Goal: Transaction & Acquisition: Purchase product/service

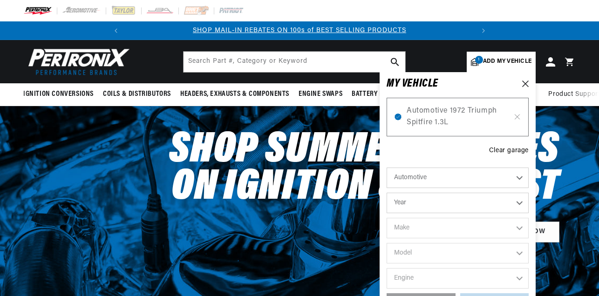
select select "1972"
select select "Triumph"
select select "Spitfire"
click at [427, 123] on span "Automotive 1972 Triumph Spitfire 1.3L" at bounding box center [457, 117] width 102 height 24
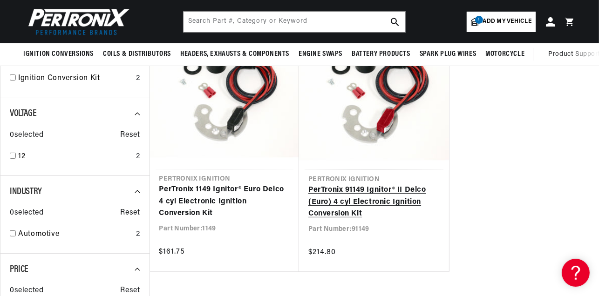
scroll to position [0, 347]
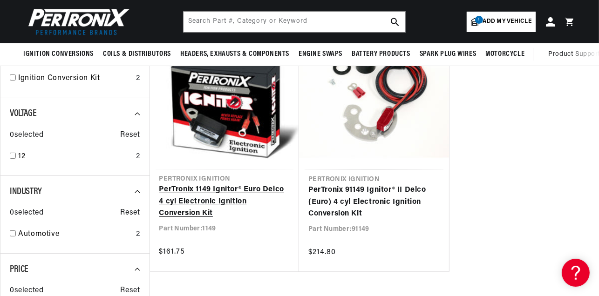
click at [227, 184] on link "PerTronix 1149 Ignitor® Euro Delco 4 cyl Electronic Ignition Conversion Kit" at bounding box center [224, 202] width 131 height 36
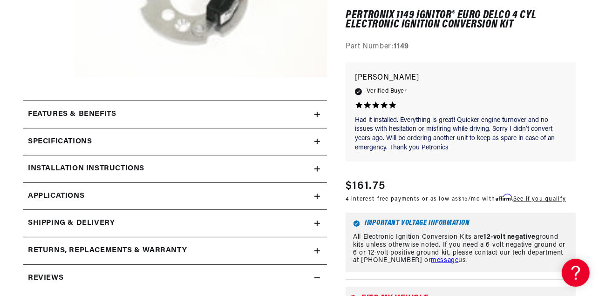
scroll to position [334, 0]
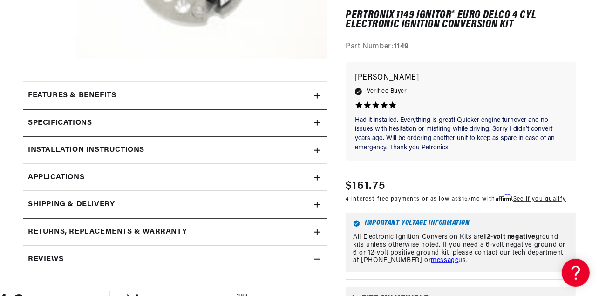
click at [75, 176] on span "Applications" at bounding box center [56, 178] width 56 height 12
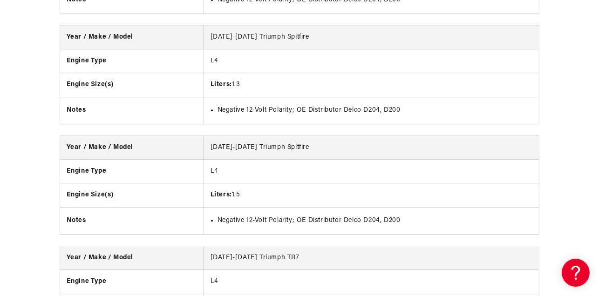
scroll to position [0, 347]
